Goal: Check status: Check status

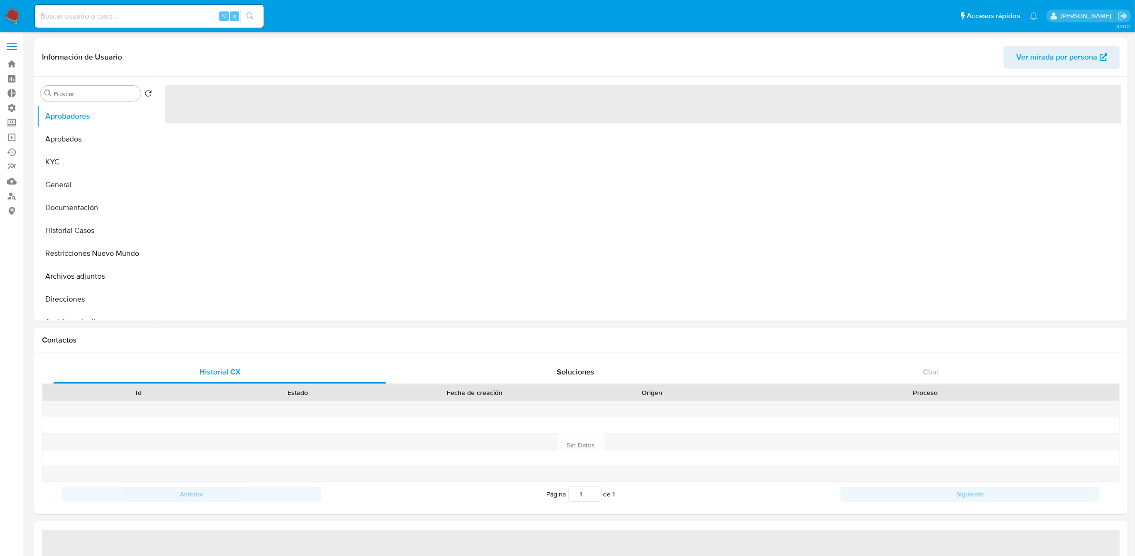
select select "10"
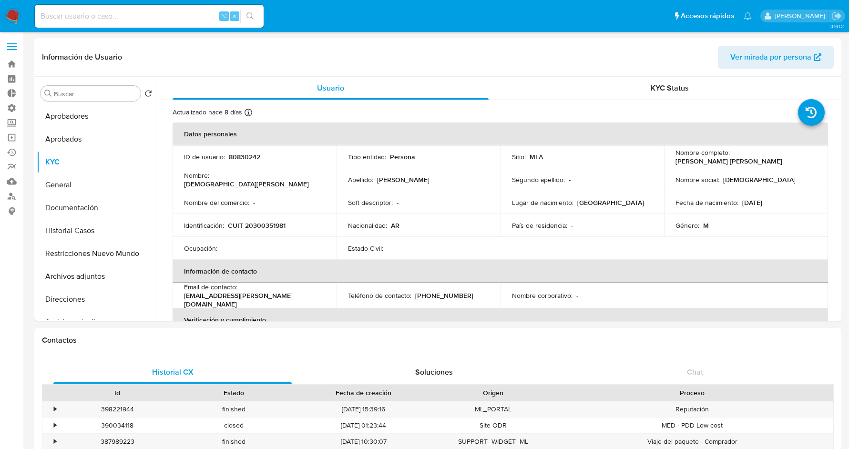
select select "10"
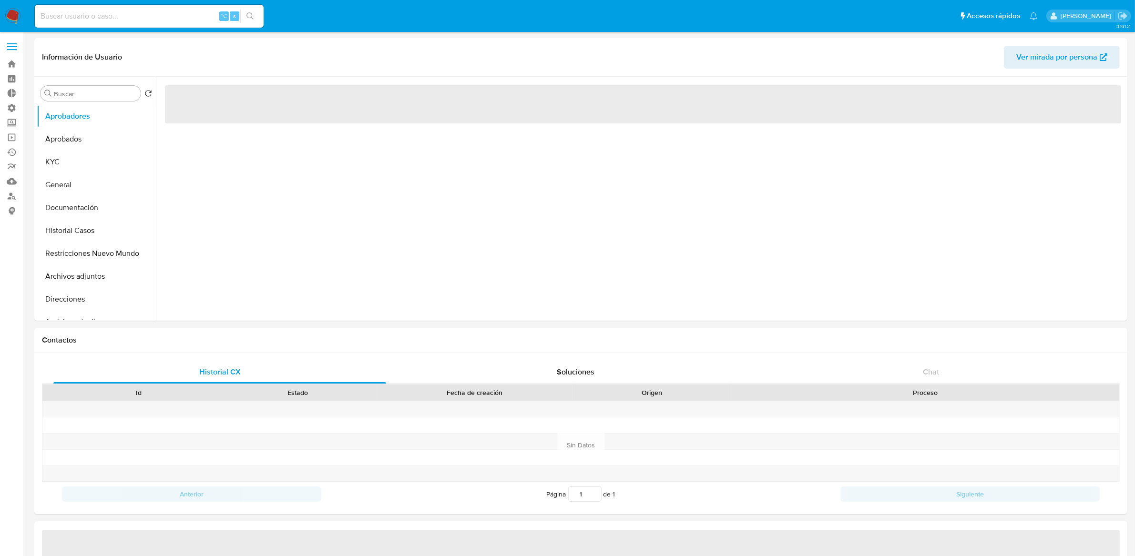
select select "10"
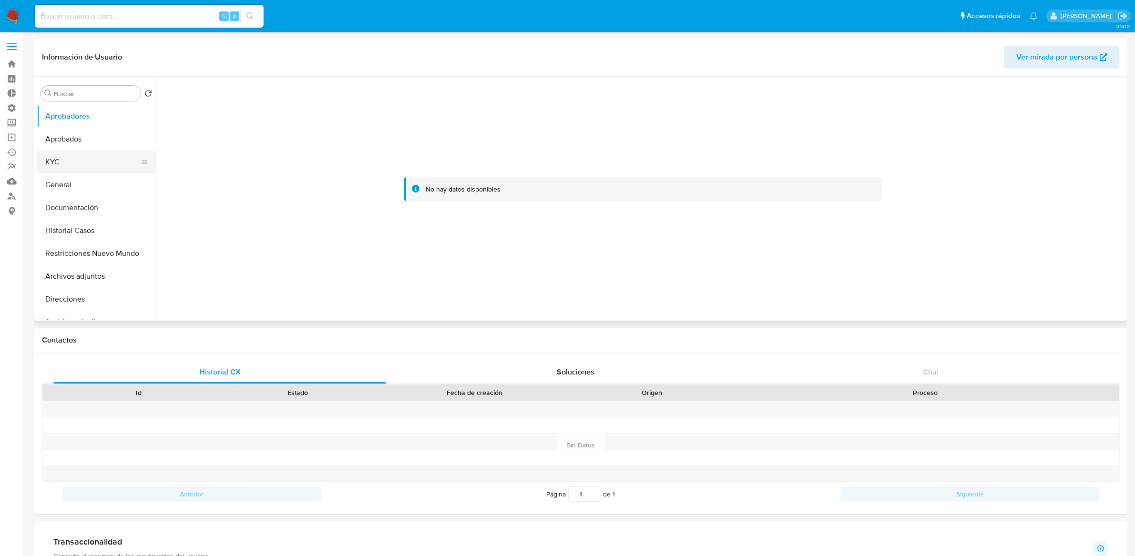
click at [54, 162] on button "KYC" at bounding box center [93, 162] width 112 height 23
